Goal: Communication & Community: Connect with others

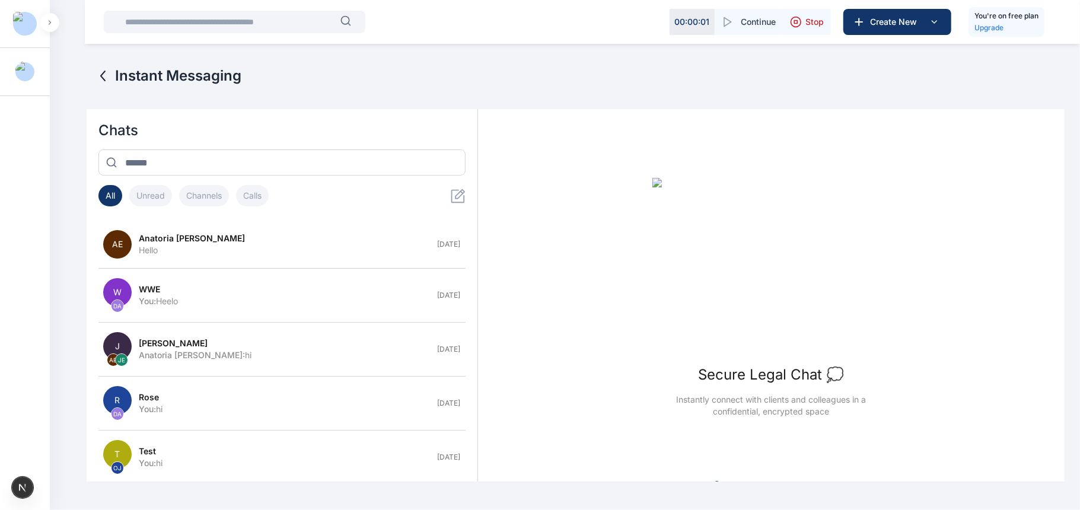
drag, startPoint x: 318, startPoint y: 237, endPoint x: 468, endPoint y: 315, distance: 169.2
click at [318, 237] on div "Anatoria [PERSON_NAME]" at bounding box center [285, 238] width 292 height 12
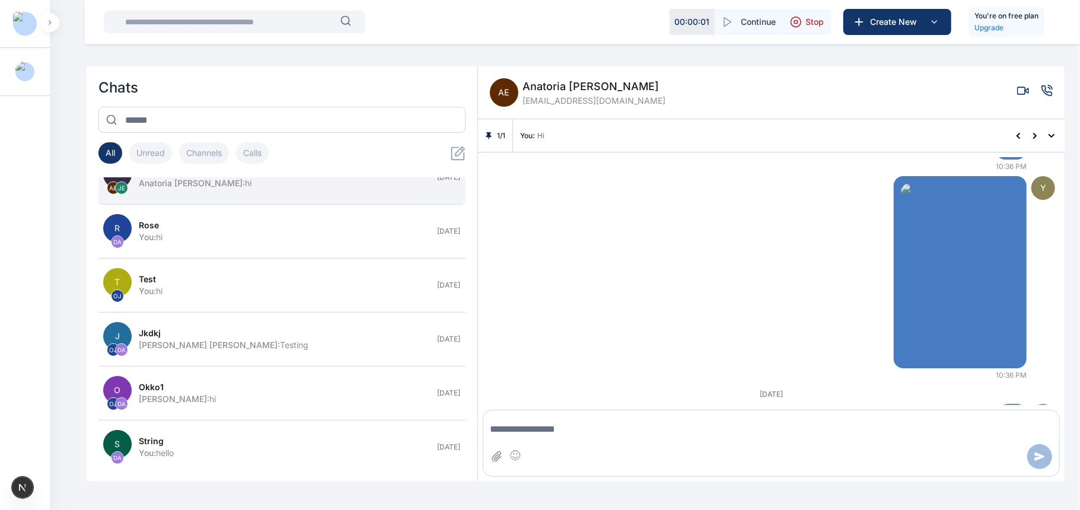
scroll to position [147, 0]
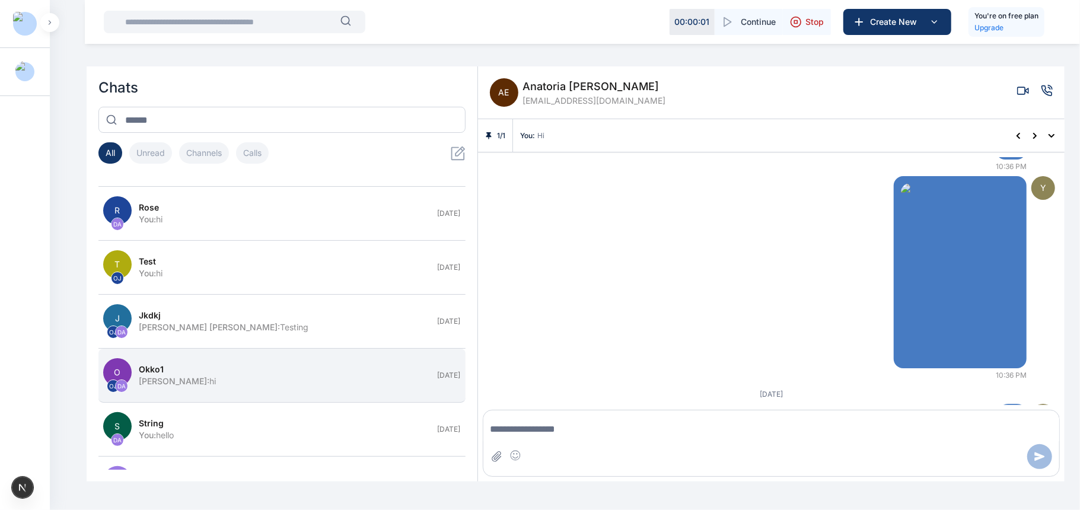
click at [302, 366] on button "O OJ DA Okko1 Daniel Adekoya : hi May 13" at bounding box center [281, 376] width 367 height 54
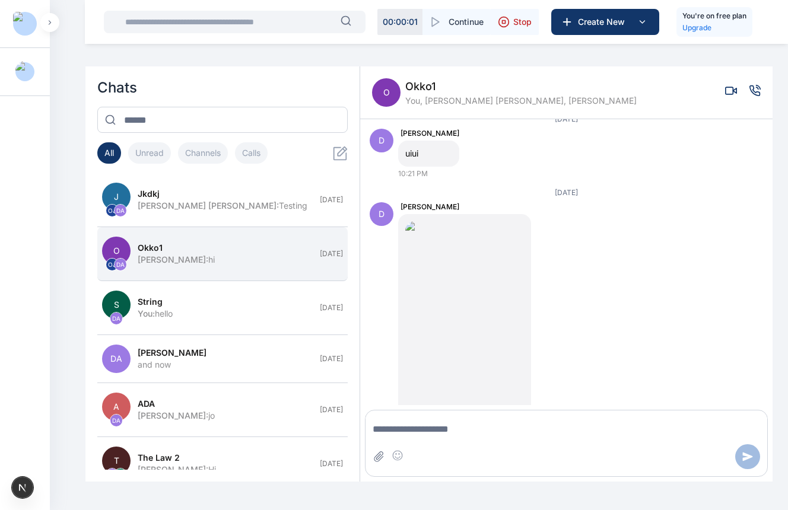
scroll to position [269, 0]
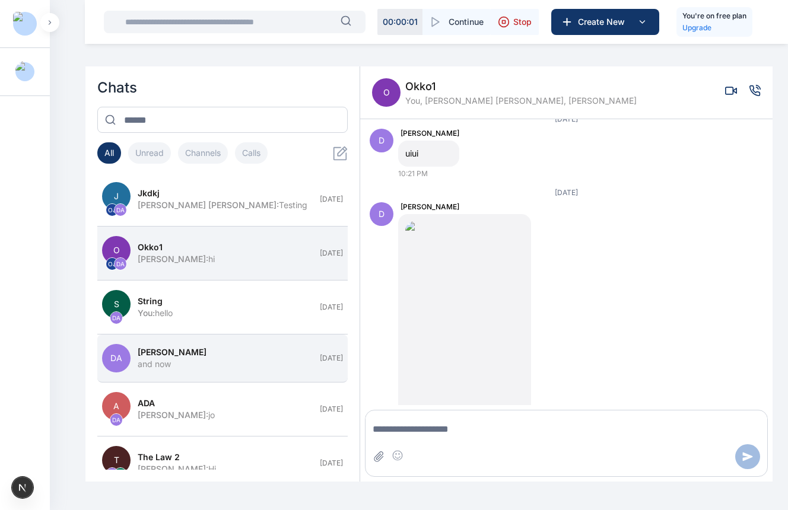
click at [237, 358] on div "[PERSON_NAME]" at bounding box center [225, 352] width 175 height 12
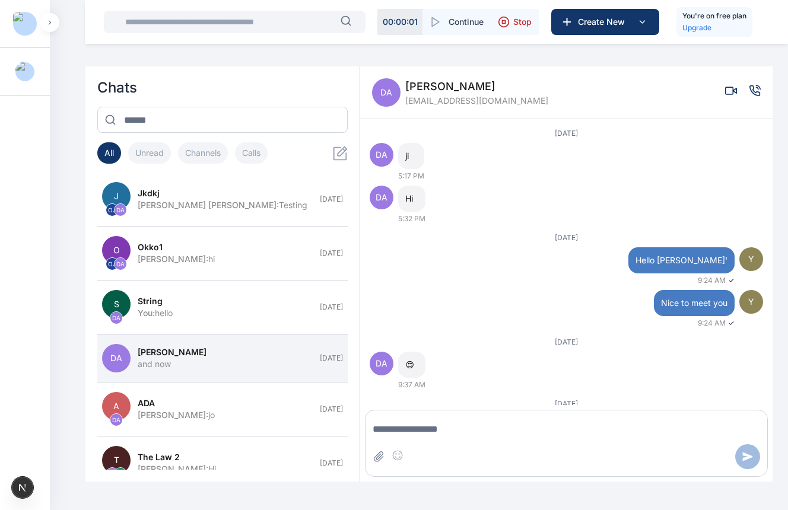
scroll to position [1702, 0]
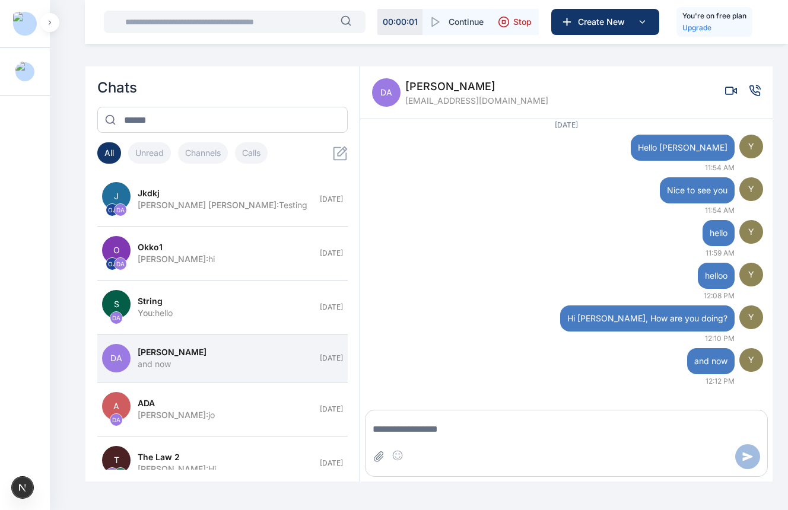
click at [760, 95] on div "DA Daniel Adekoya adekoyadaniel53@gmail.com" at bounding box center [566, 92] width 412 height 53
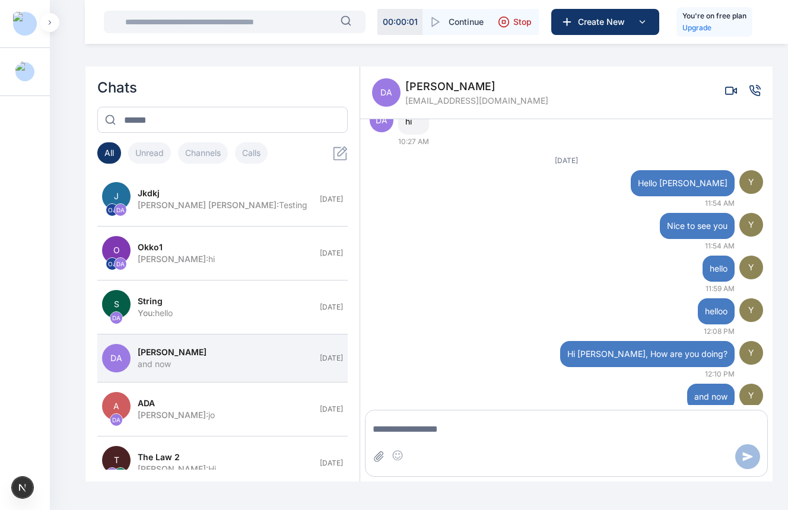
click at [753, 94] on icon "Voice call" at bounding box center [755, 90] width 10 height 10
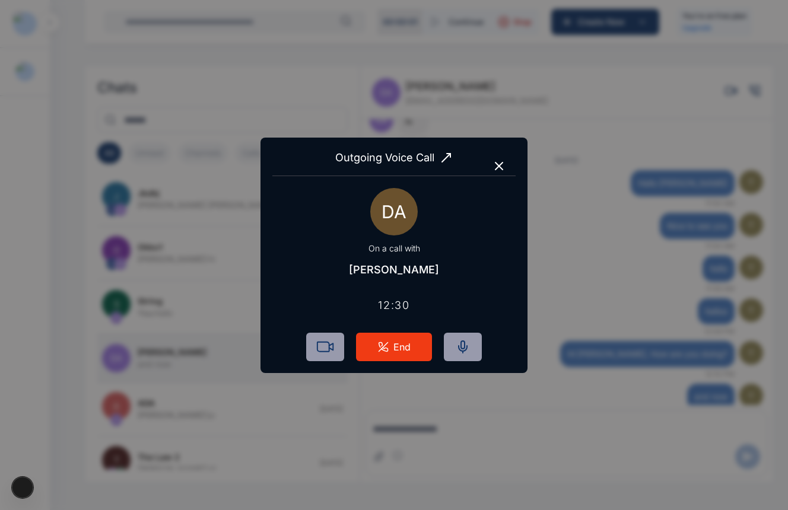
click at [500, 162] on icon "button" at bounding box center [499, 166] width 14 height 14
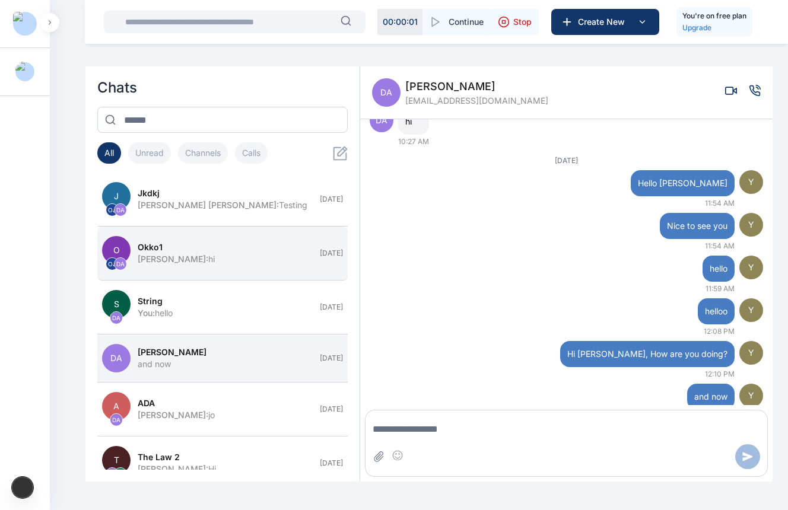
click at [253, 262] on div "Daniel Adekoya : hi" at bounding box center [225, 259] width 175 height 12
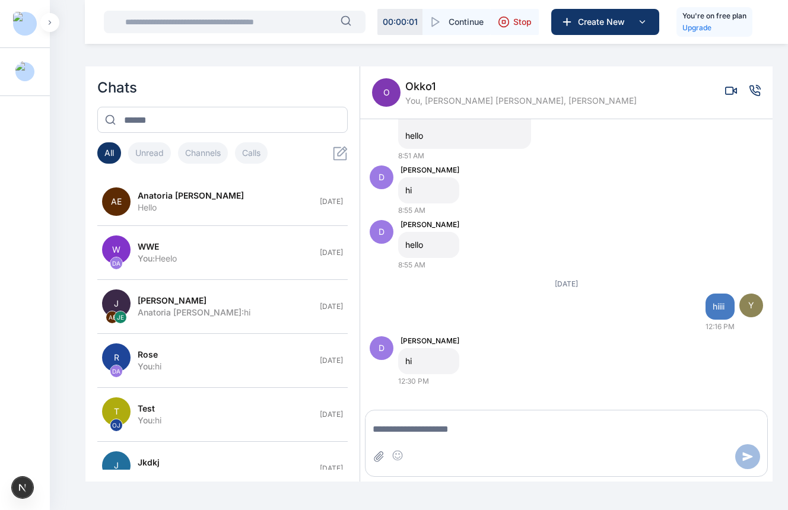
scroll to position [4073, 0]
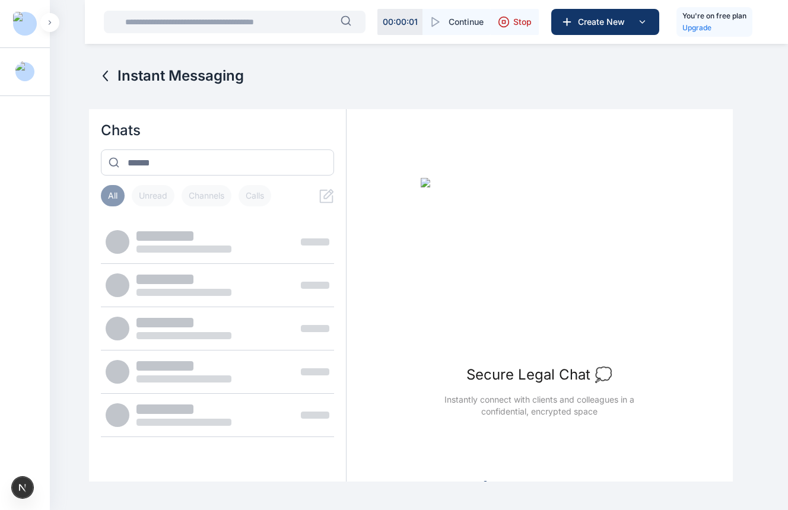
click at [755, 95] on div "Instant Messaging Chats All Unread Channels Calls Secure Legal Chat 💭 Instantly…" at bounding box center [394, 250] width 788 height 500
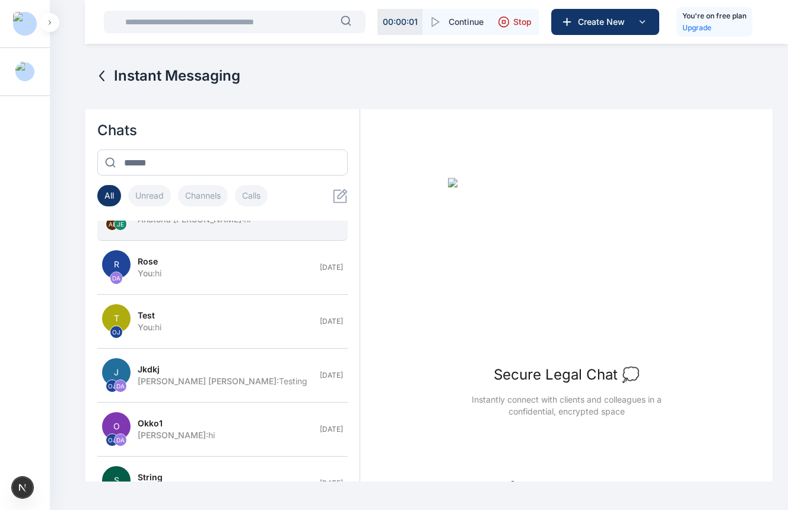
scroll to position [200, 0]
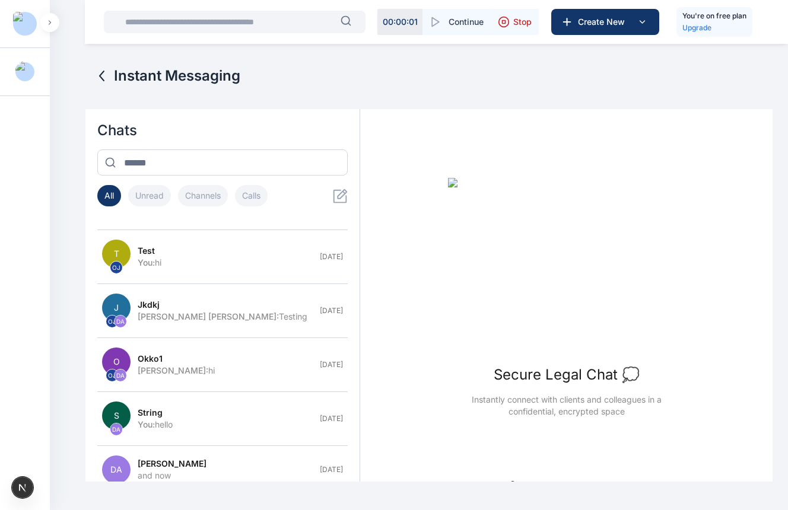
click at [212, 352] on button "O OJ DA Okko1 Daniel Adekoya : hi May 13" at bounding box center [222, 365] width 250 height 54
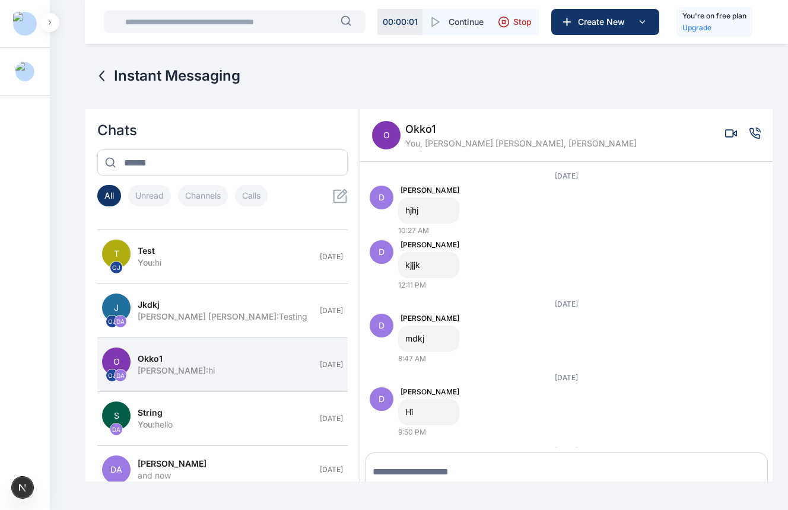
scroll to position [43, 0]
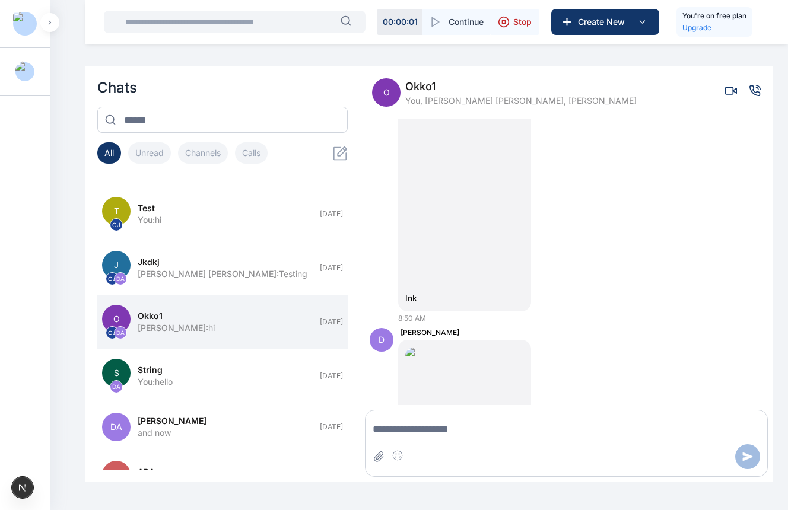
click at [748, 95] on icon "Voice call" at bounding box center [754, 91] width 12 height 12
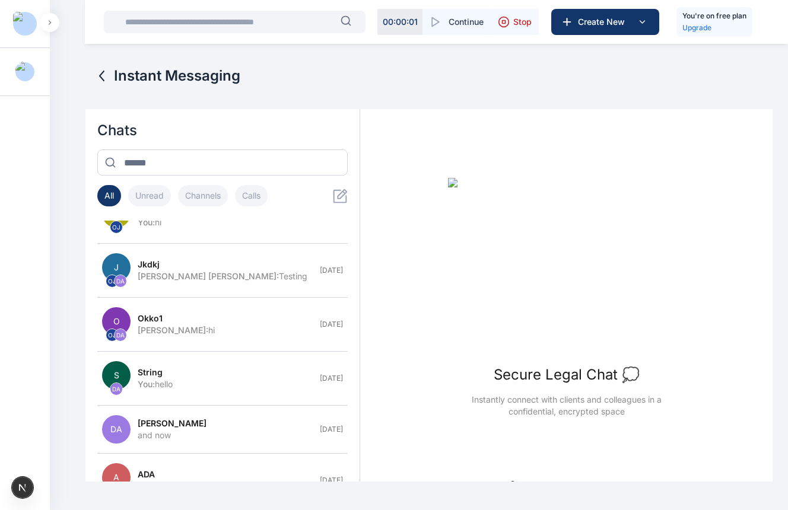
scroll to position [242, 0]
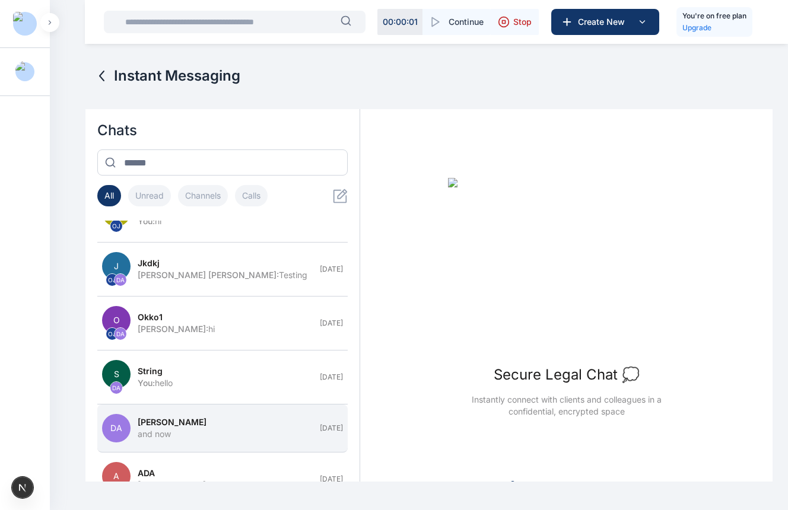
click at [223, 426] on div "[PERSON_NAME]" at bounding box center [225, 422] width 175 height 12
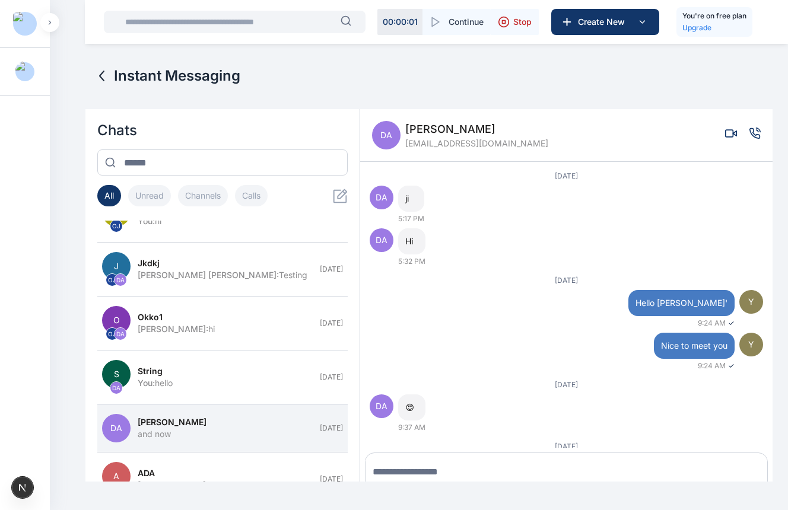
scroll to position [43, 0]
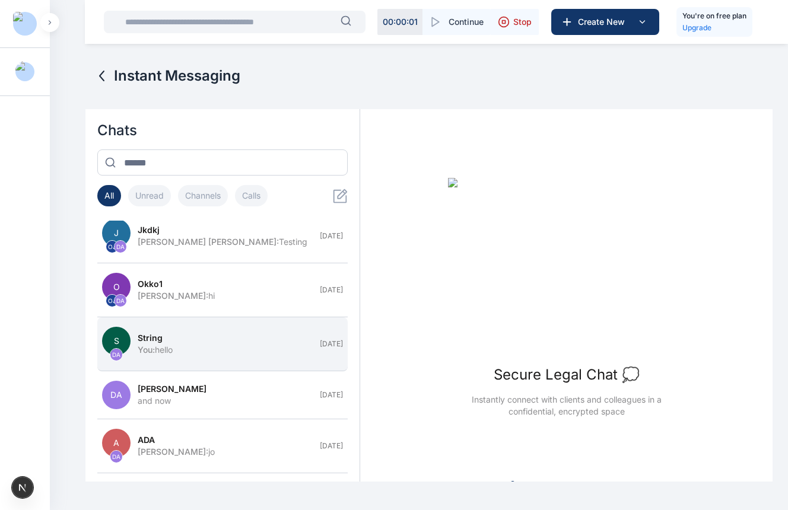
scroll to position [280, 0]
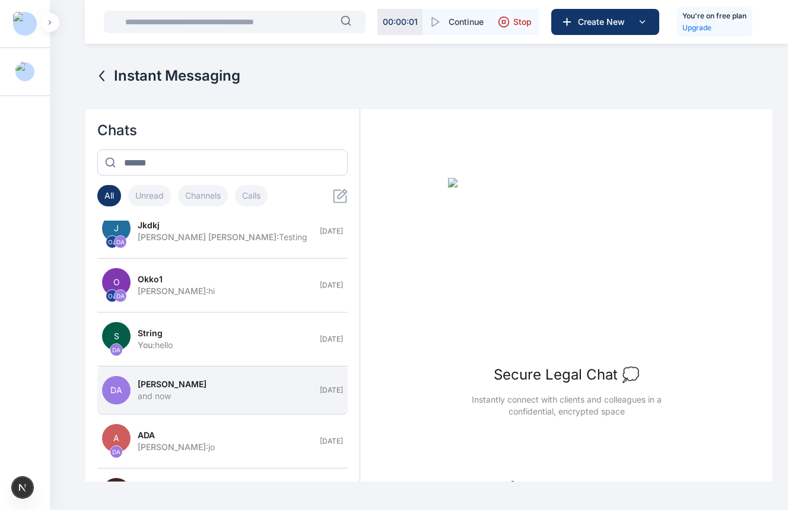
click at [215, 390] on div "[PERSON_NAME]" at bounding box center [225, 384] width 175 height 12
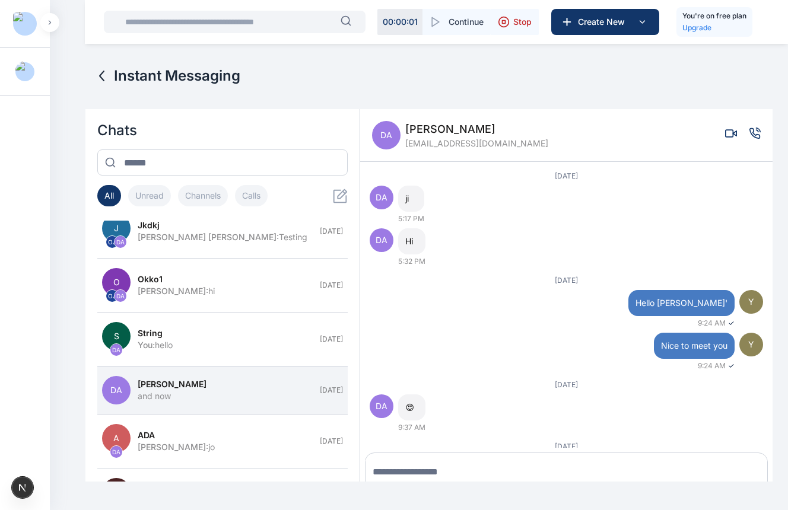
scroll to position [43, 0]
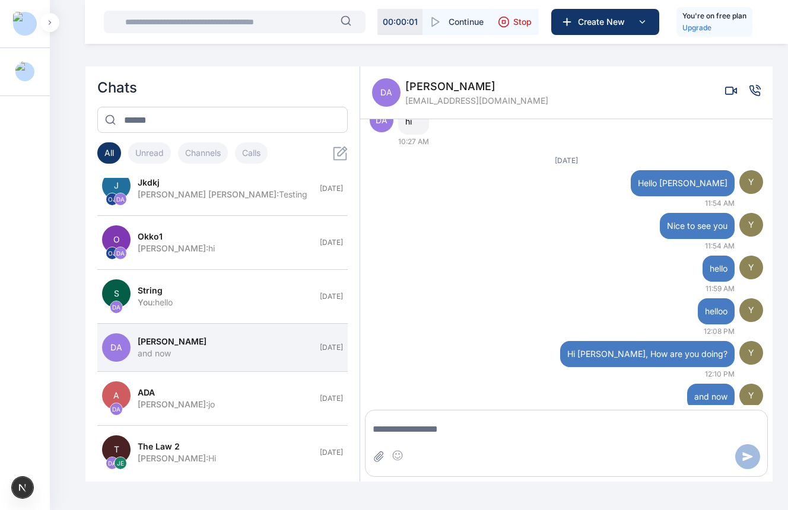
click at [757, 91] on icon "Voice call" at bounding box center [754, 91] width 12 height 12
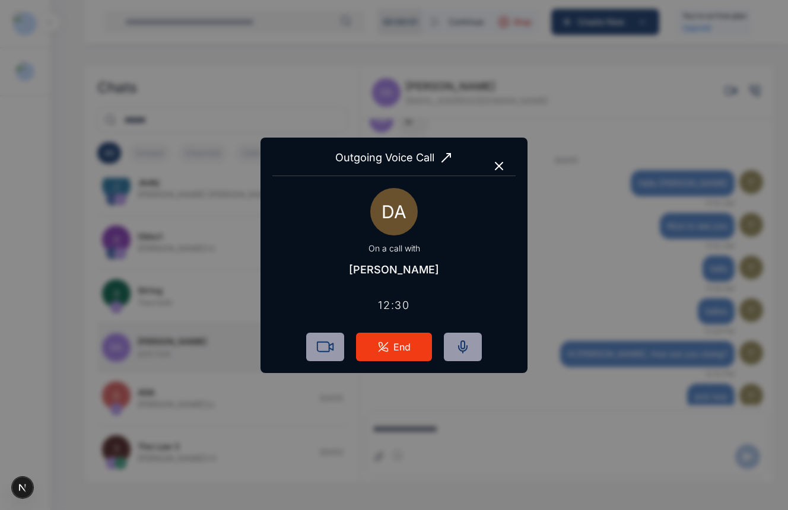
click at [499, 166] on icon "button" at bounding box center [498, 165] width 7 height 7
